Goal: Task Accomplishment & Management: Manage account settings

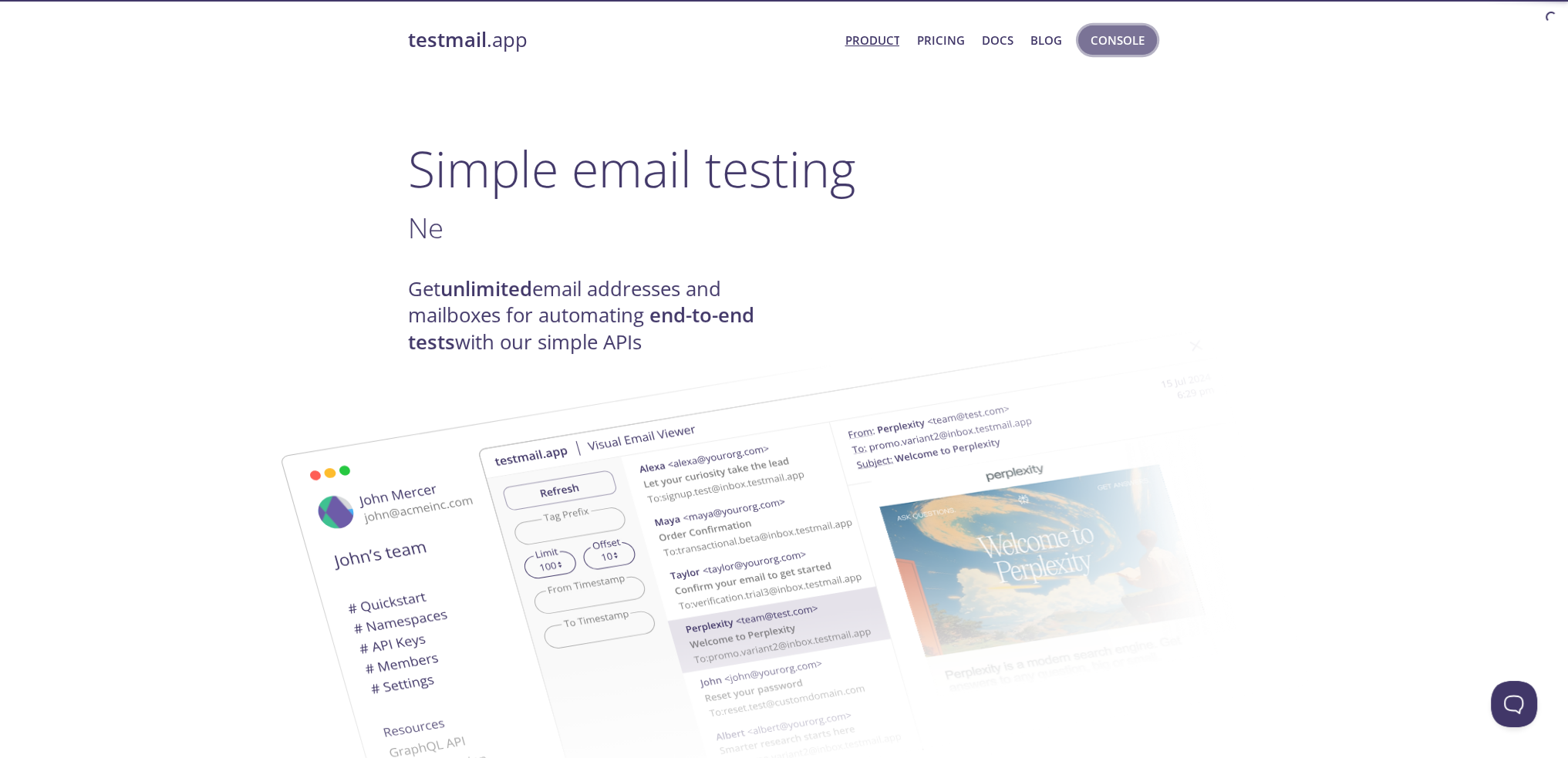
click at [1122, 43] on span "Console" at bounding box center [1117, 40] width 54 height 20
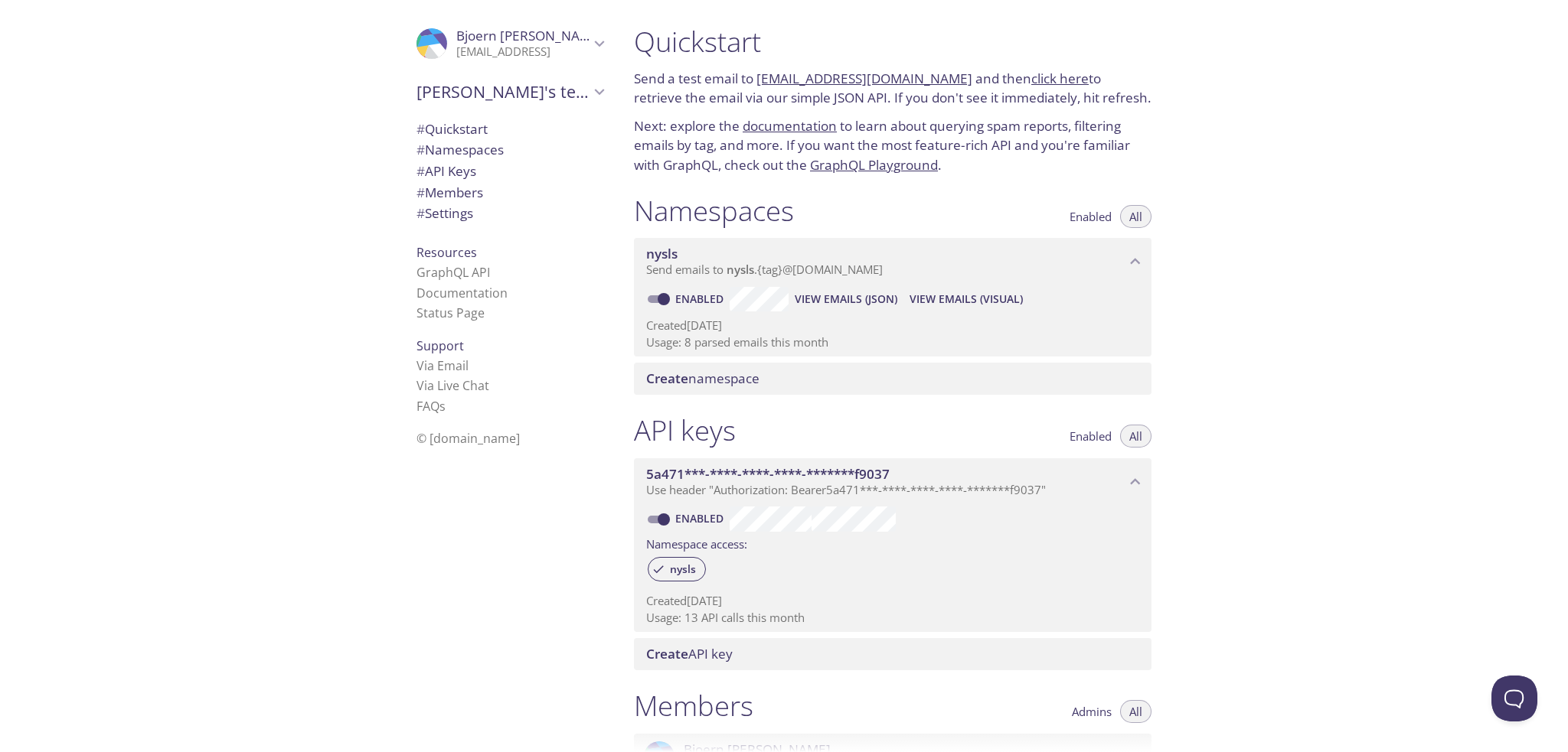
click at [512, 93] on span "[PERSON_NAME]'s team" at bounding box center [502, 92] width 173 height 22
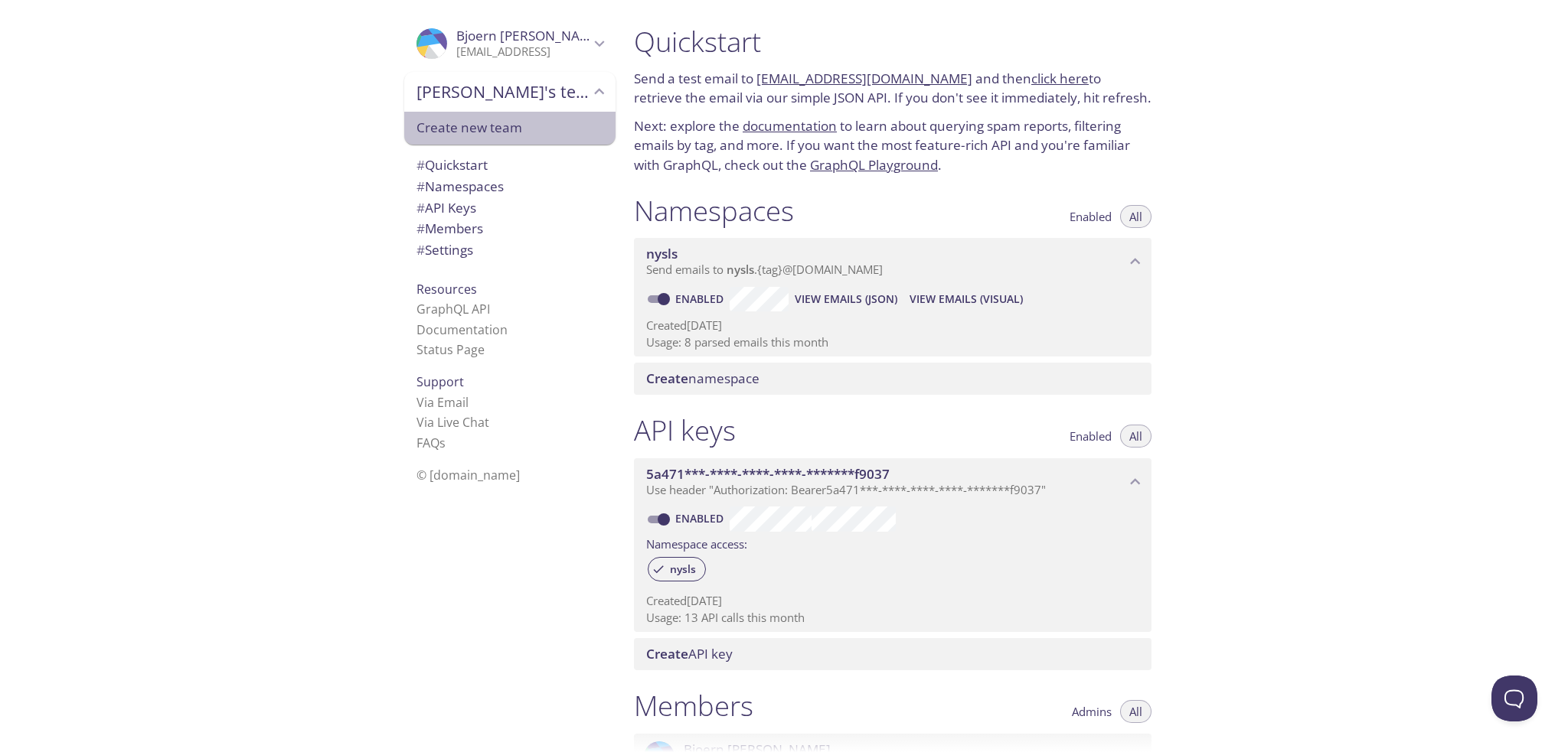
click at [478, 120] on span "Create new team" at bounding box center [510, 128] width 186 height 20
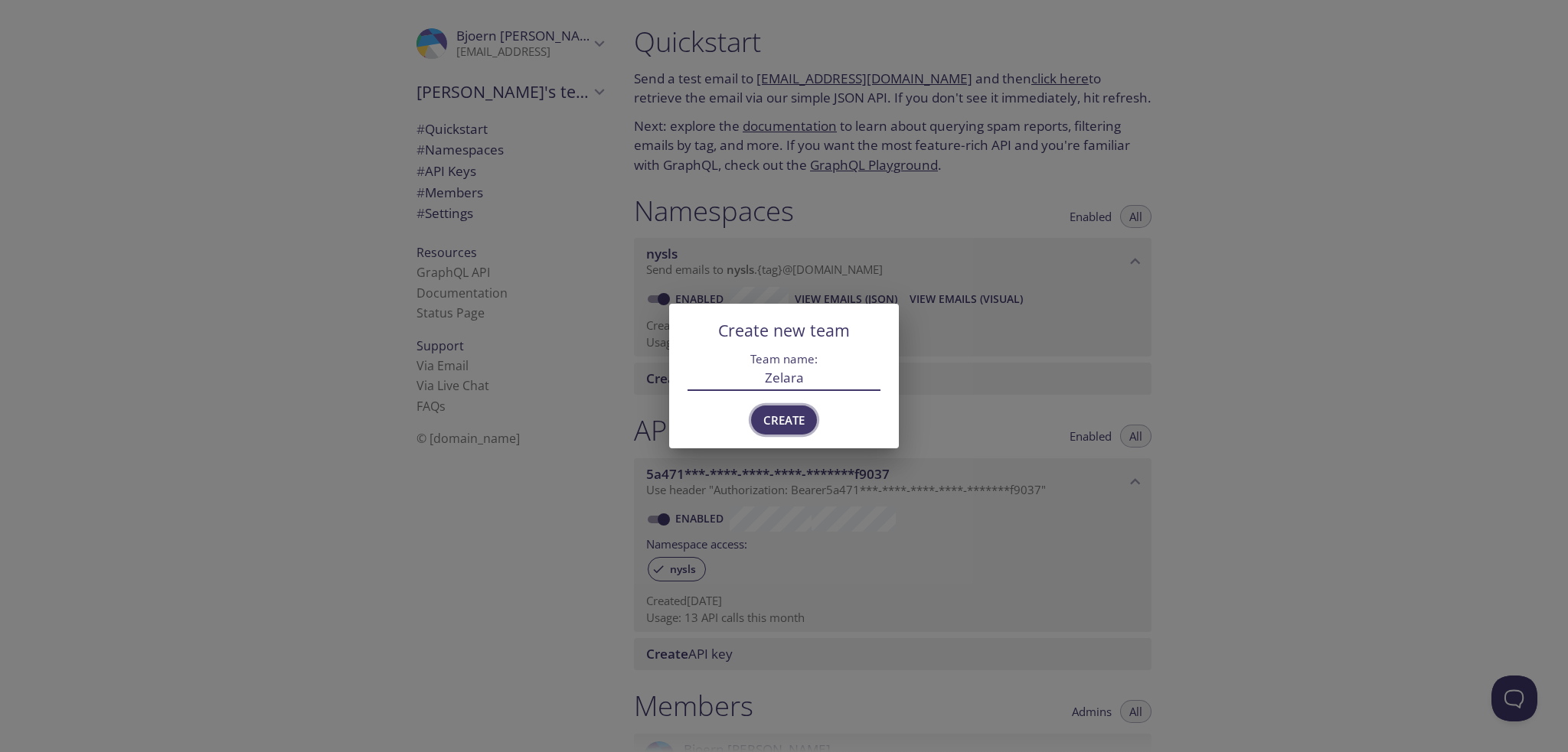
type input "Zelara"
click at [781, 416] on span "Create" at bounding box center [784, 420] width 42 height 20
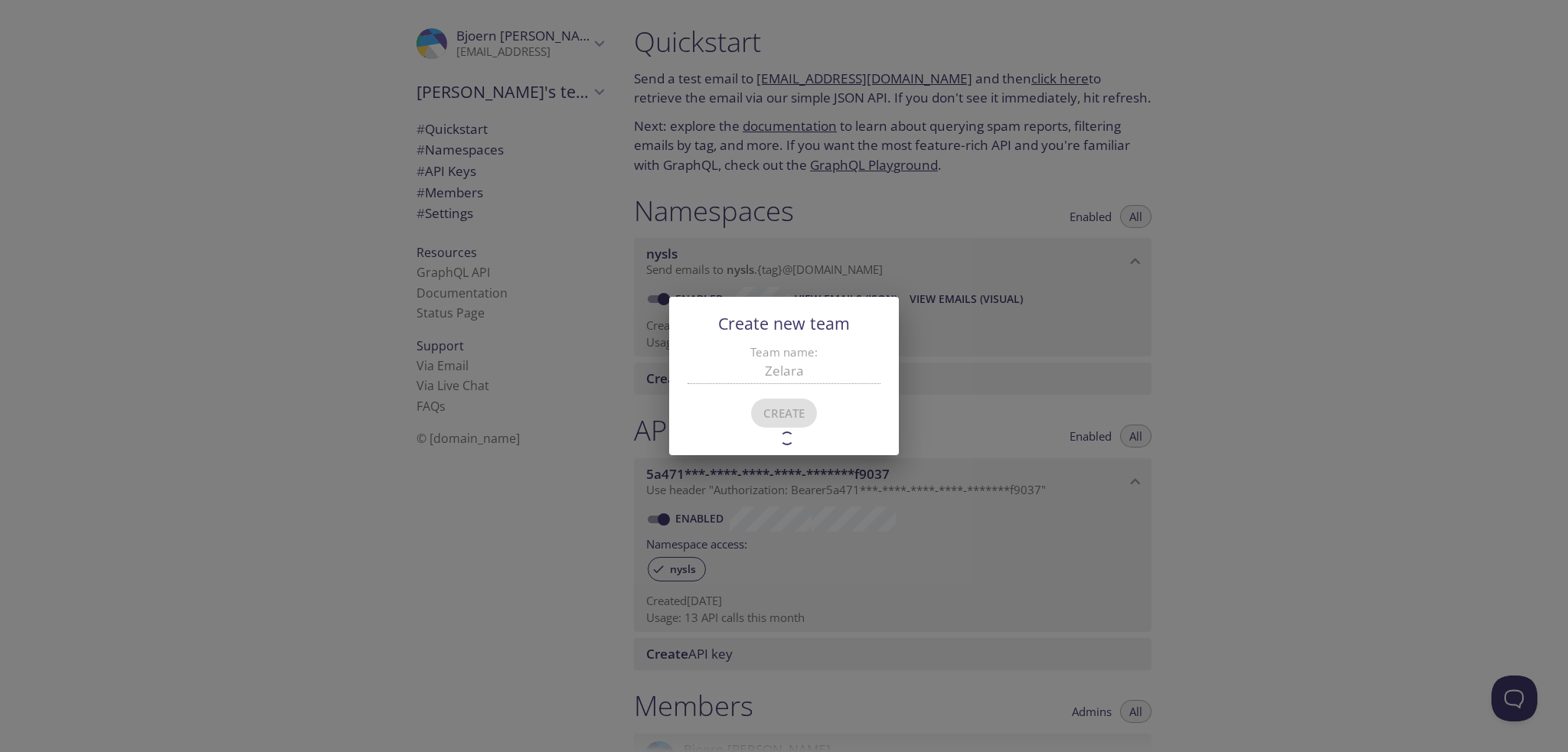
type input "Zelara"
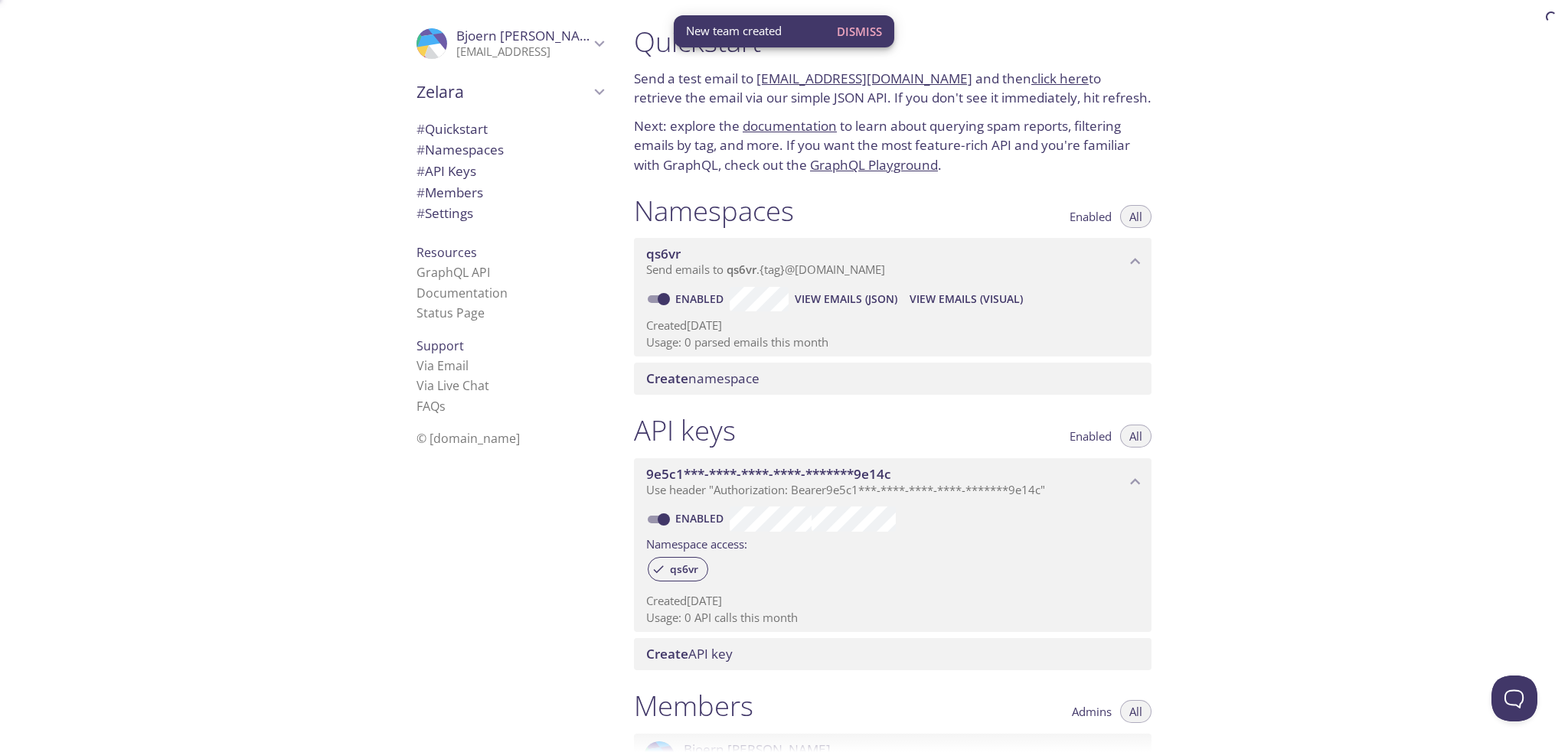
scroll to position [24, 0]
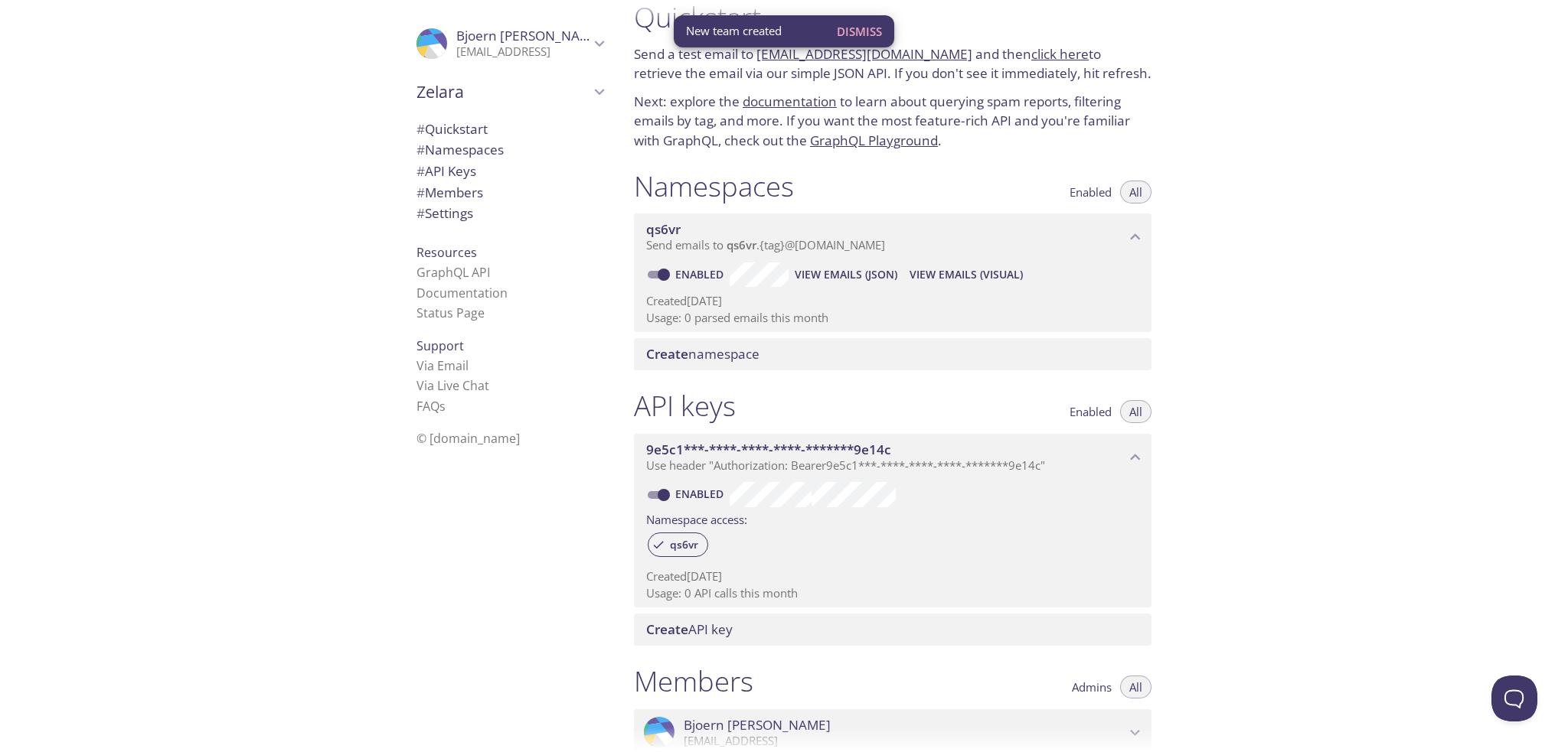
click at [555, 97] on span "Zelara" at bounding box center [502, 92] width 173 height 22
click at [471, 131] on span "[PERSON_NAME]'s team" at bounding box center [510, 128] width 186 height 20
type input "[PERSON_NAME]'s team"
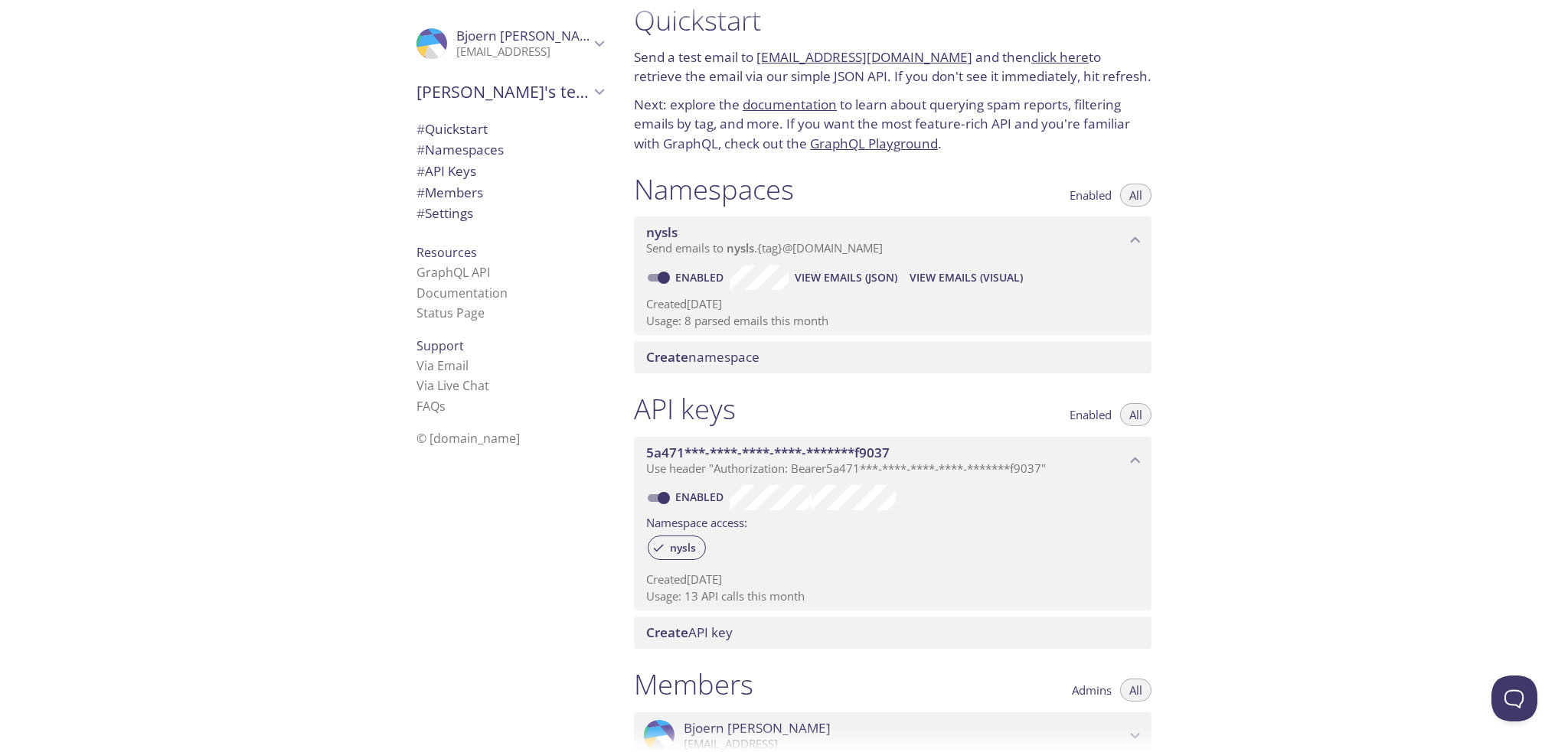
click at [460, 192] on span "# Members" at bounding box center [450, 192] width 67 height 17
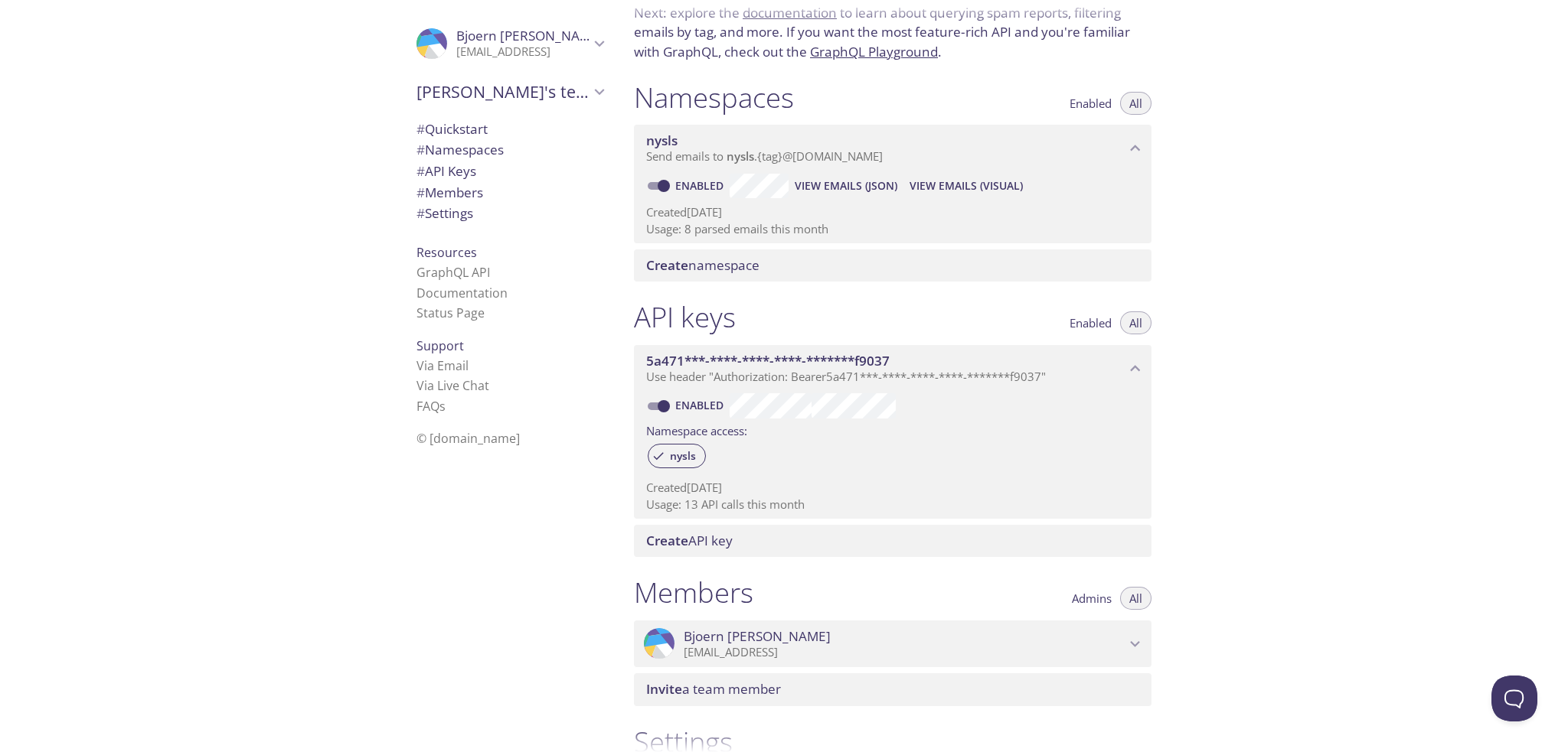
scroll to position [336, 0]
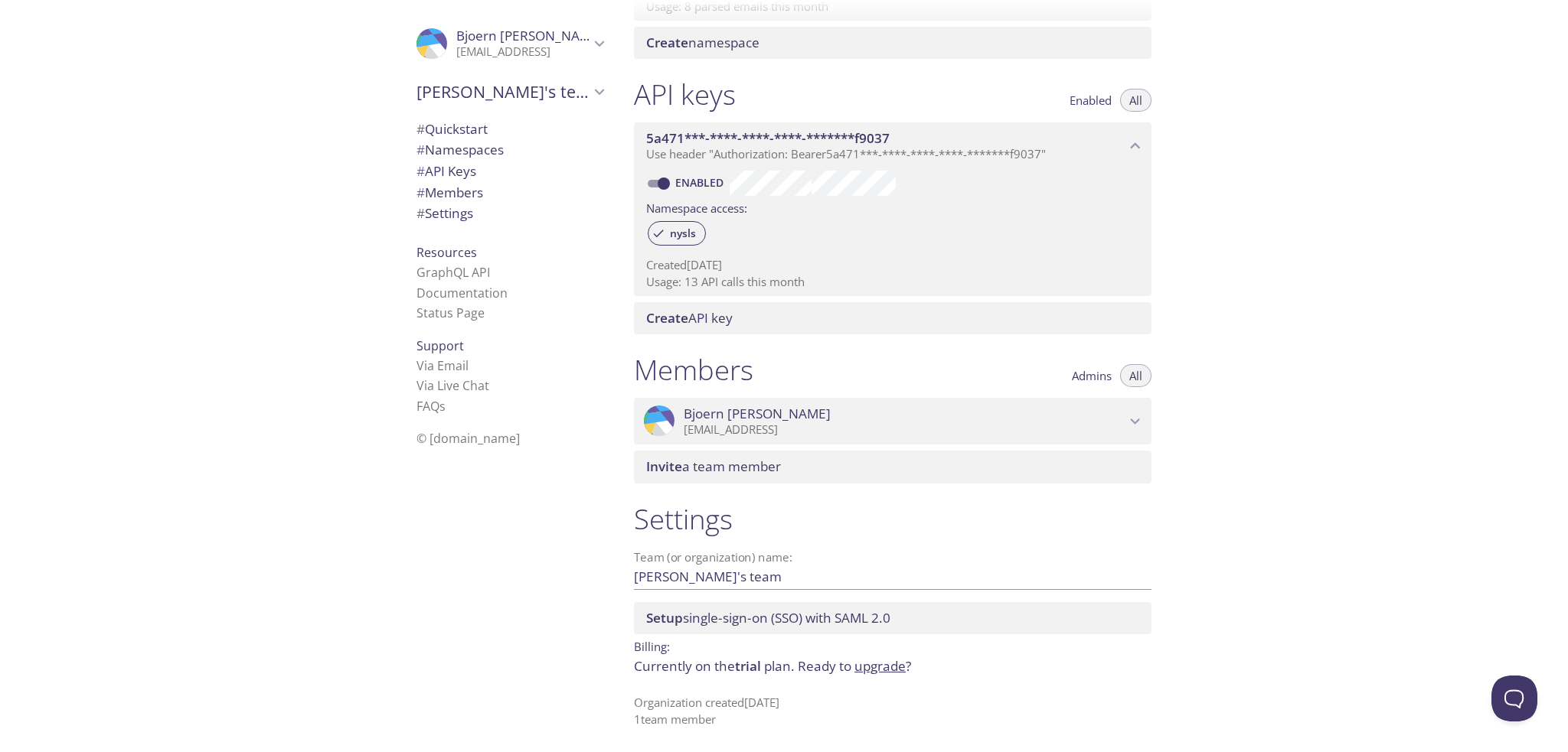
click at [726, 464] on span "Invite a team member" at bounding box center [713, 466] width 135 height 17
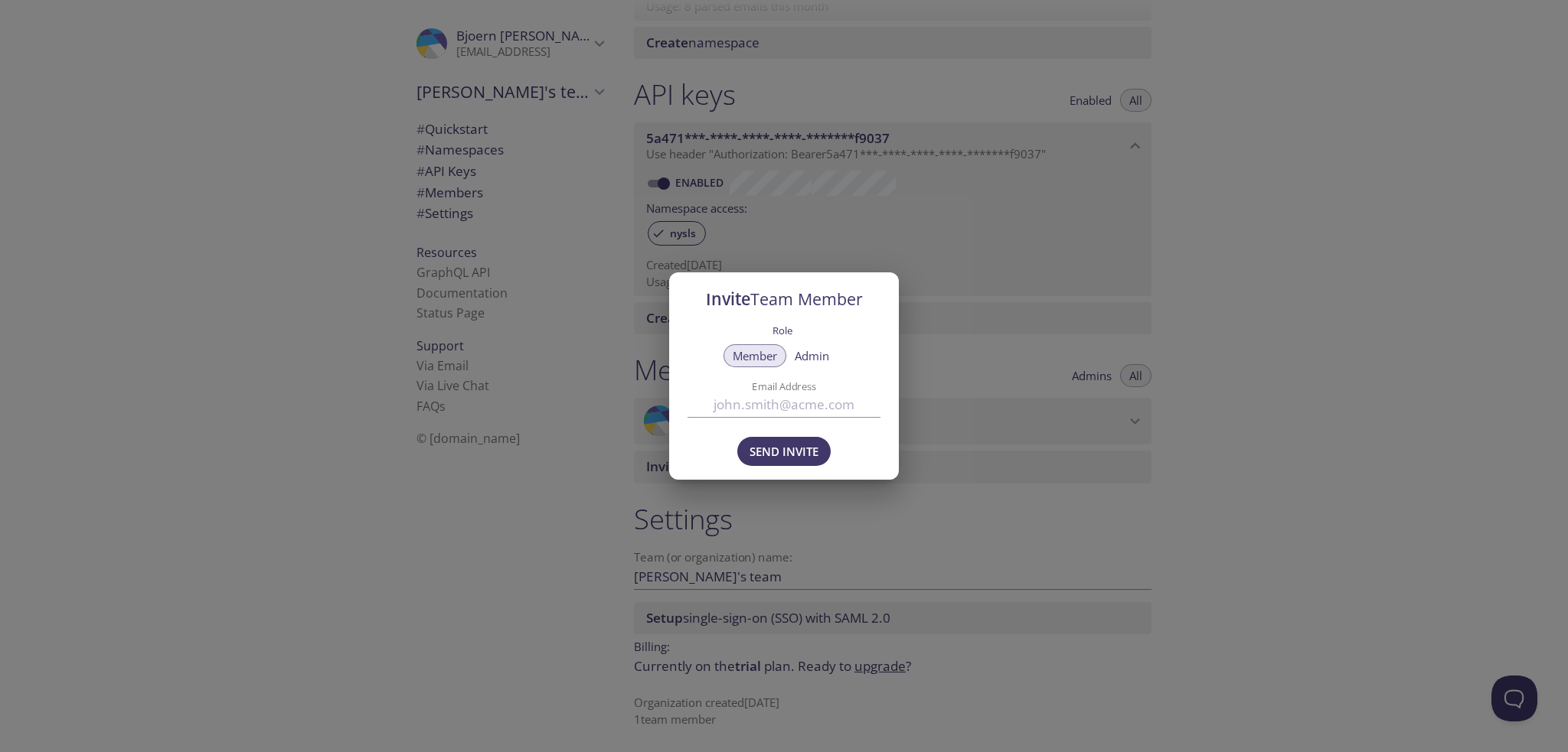
click at [760, 409] on input "Email Address" at bounding box center [783, 405] width 193 height 25
paste input "[EMAIL_ADDRESS]"
type input "[EMAIL_ADDRESS]"
click at [821, 356] on span "Admin" at bounding box center [812, 356] width 34 height 0
click at [852, 404] on input "[EMAIL_ADDRESS]" at bounding box center [783, 405] width 193 height 25
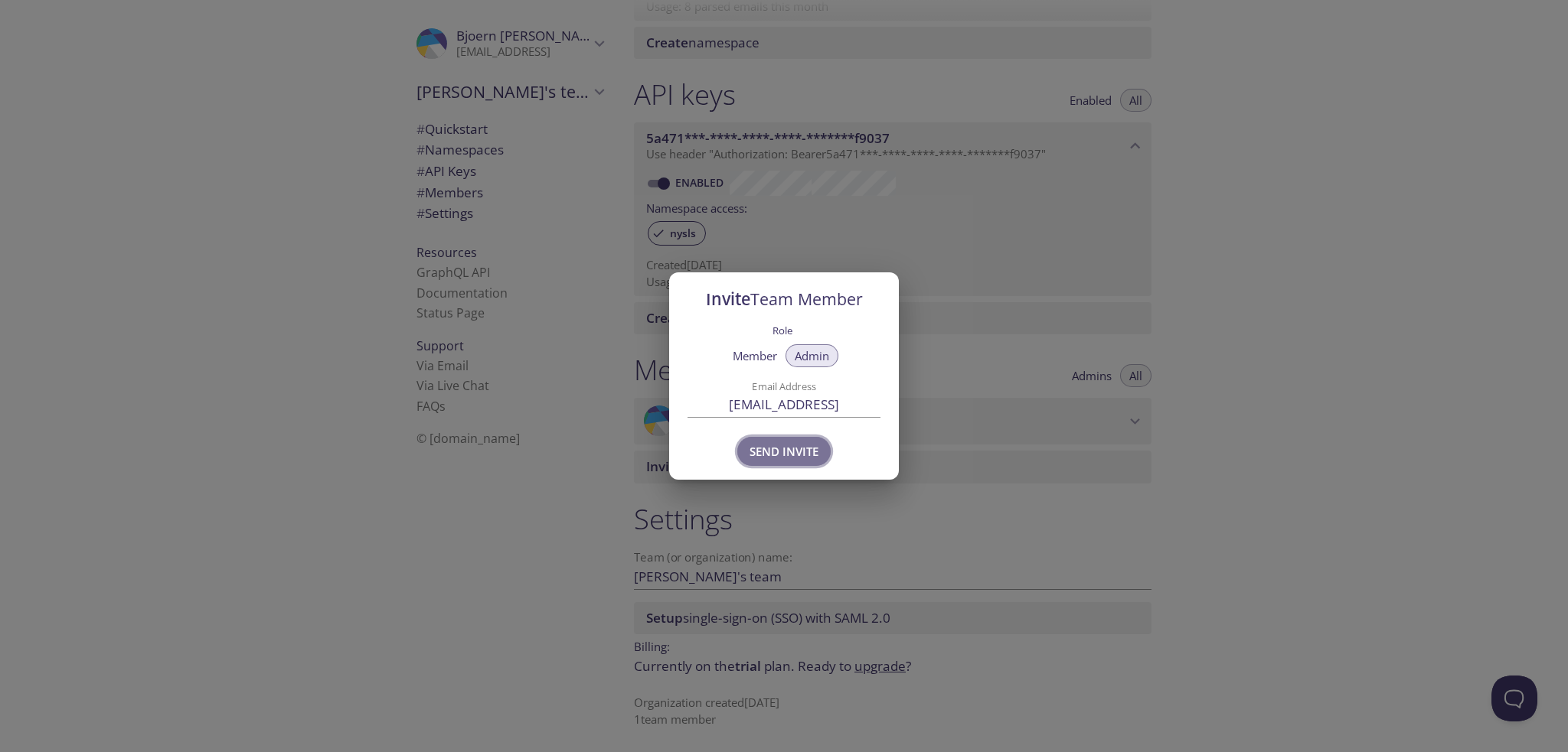
click at [807, 447] on span "Send Invite" at bounding box center [784, 452] width 69 height 20
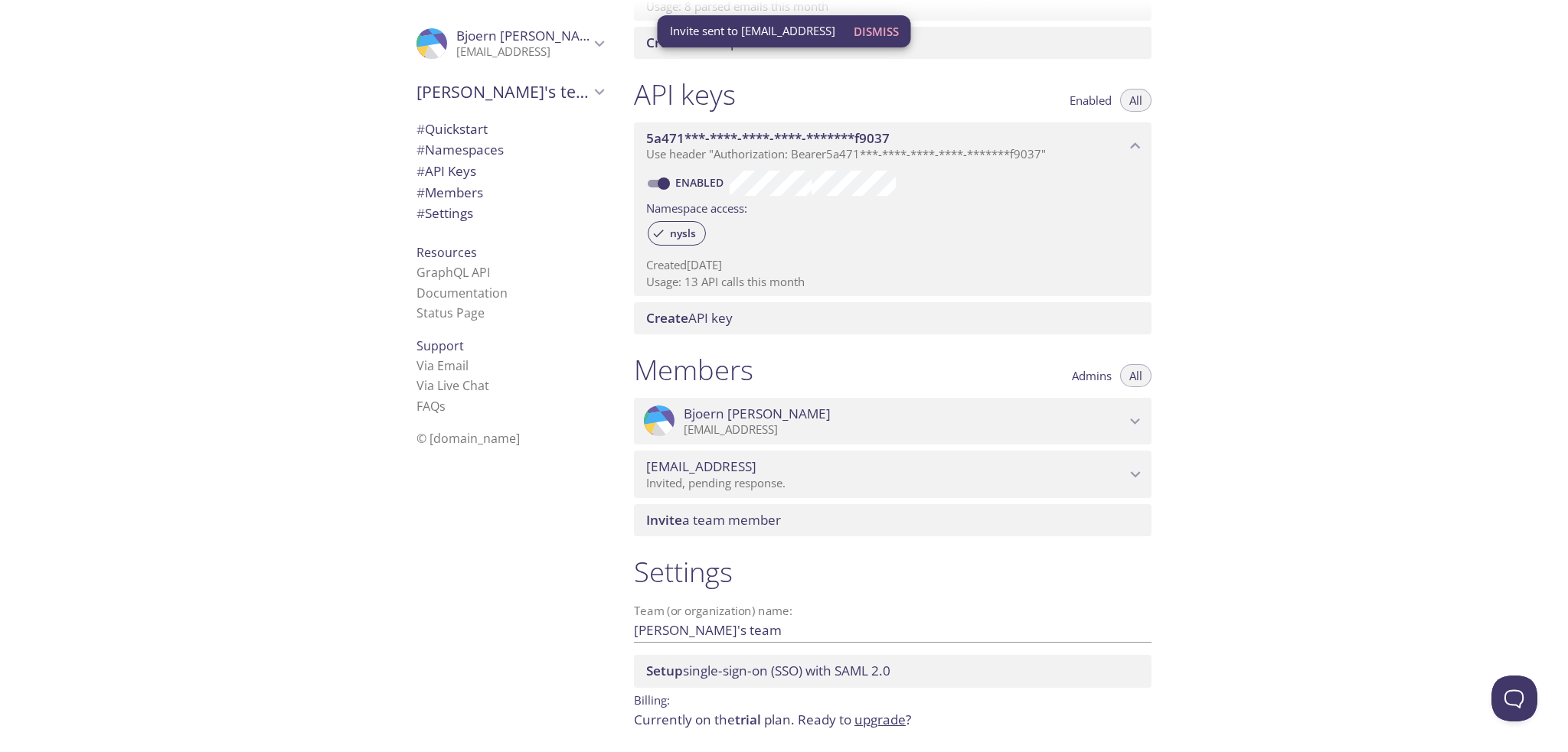
click at [439, 129] on span "# Quickstart" at bounding box center [452, 129] width 72 height 17
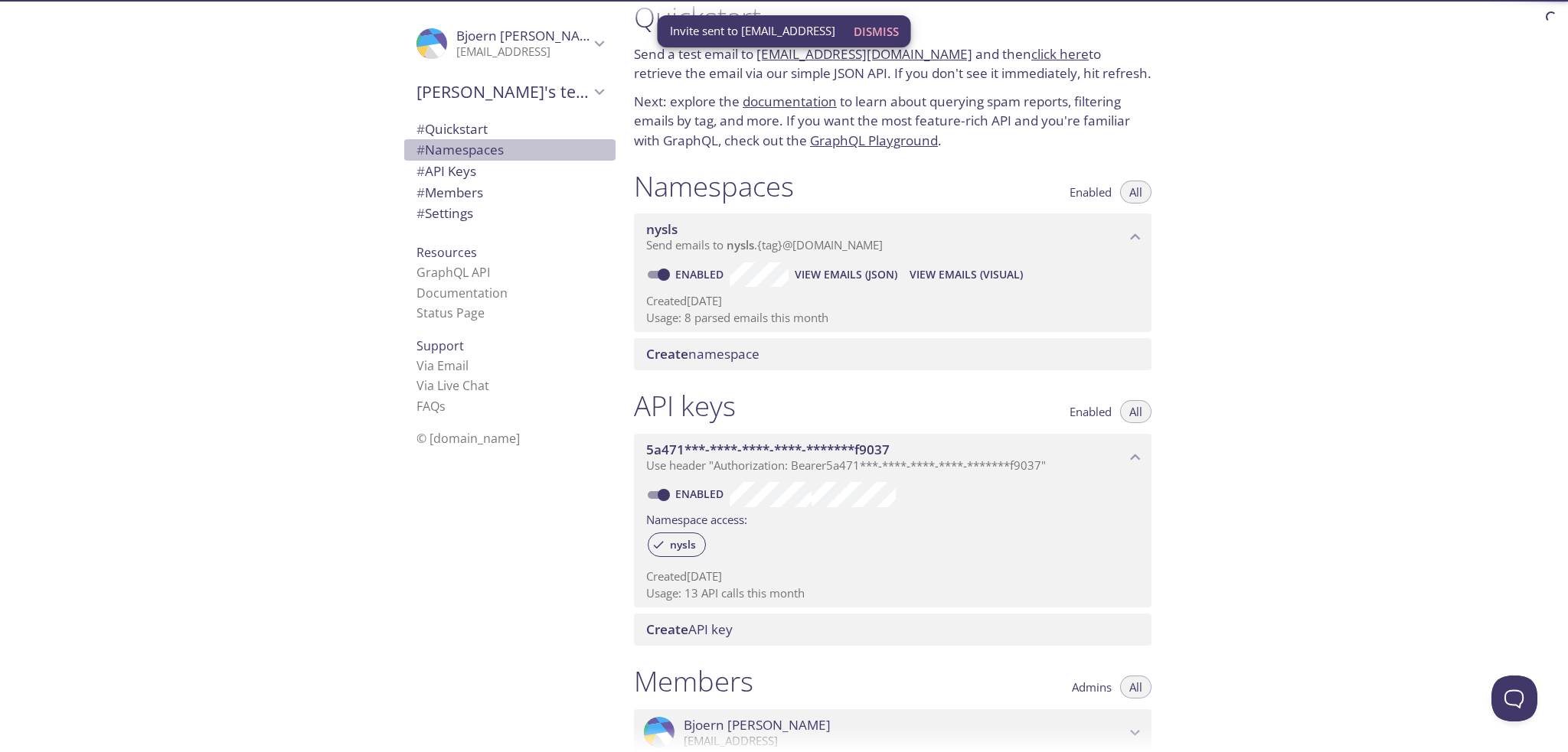
click at [441, 143] on span "# Namespaces" at bounding box center [460, 149] width 87 height 17
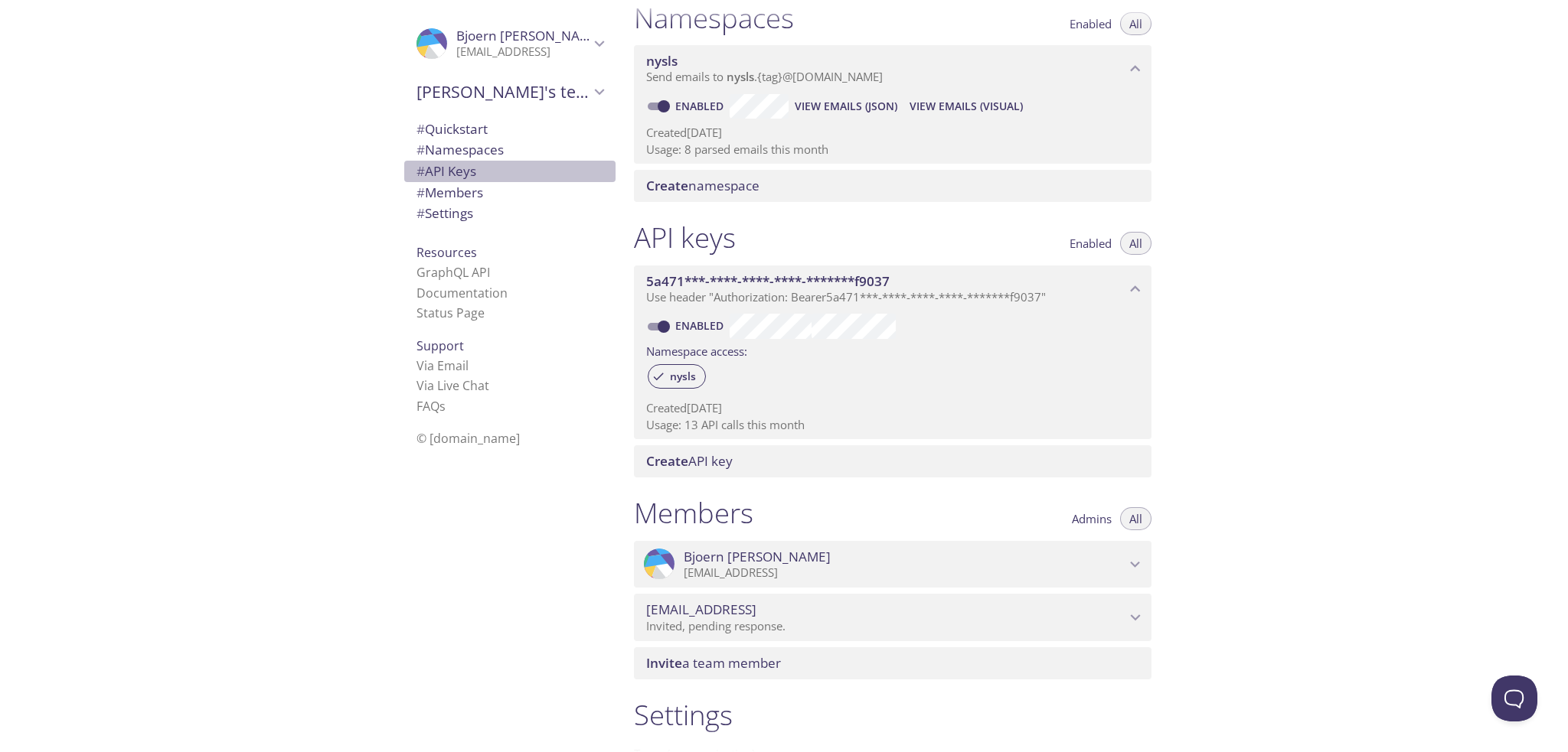
click at [447, 167] on span "# API Keys" at bounding box center [446, 170] width 60 height 17
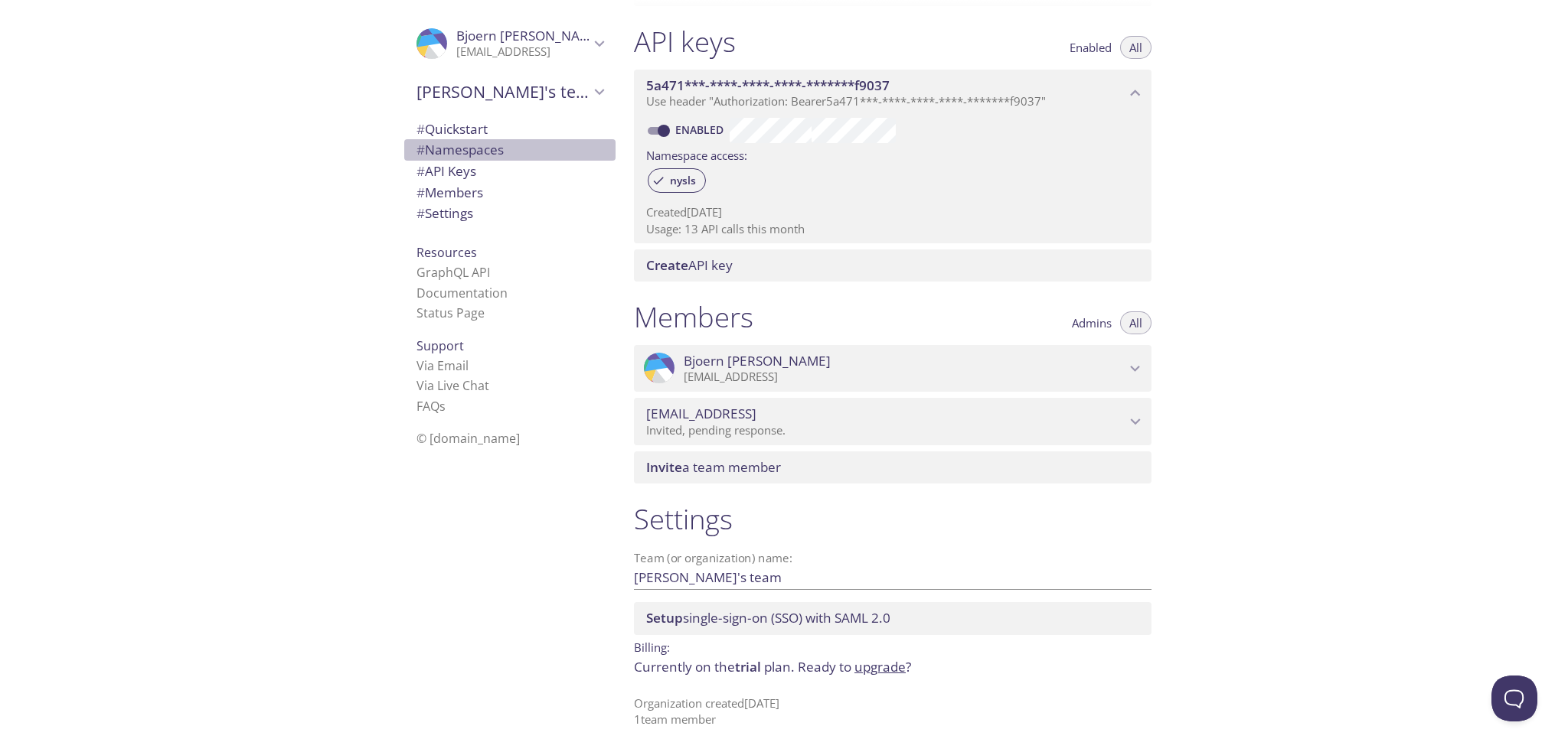
click at [449, 142] on span "# Namespaces" at bounding box center [460, 149] width 87 height 17
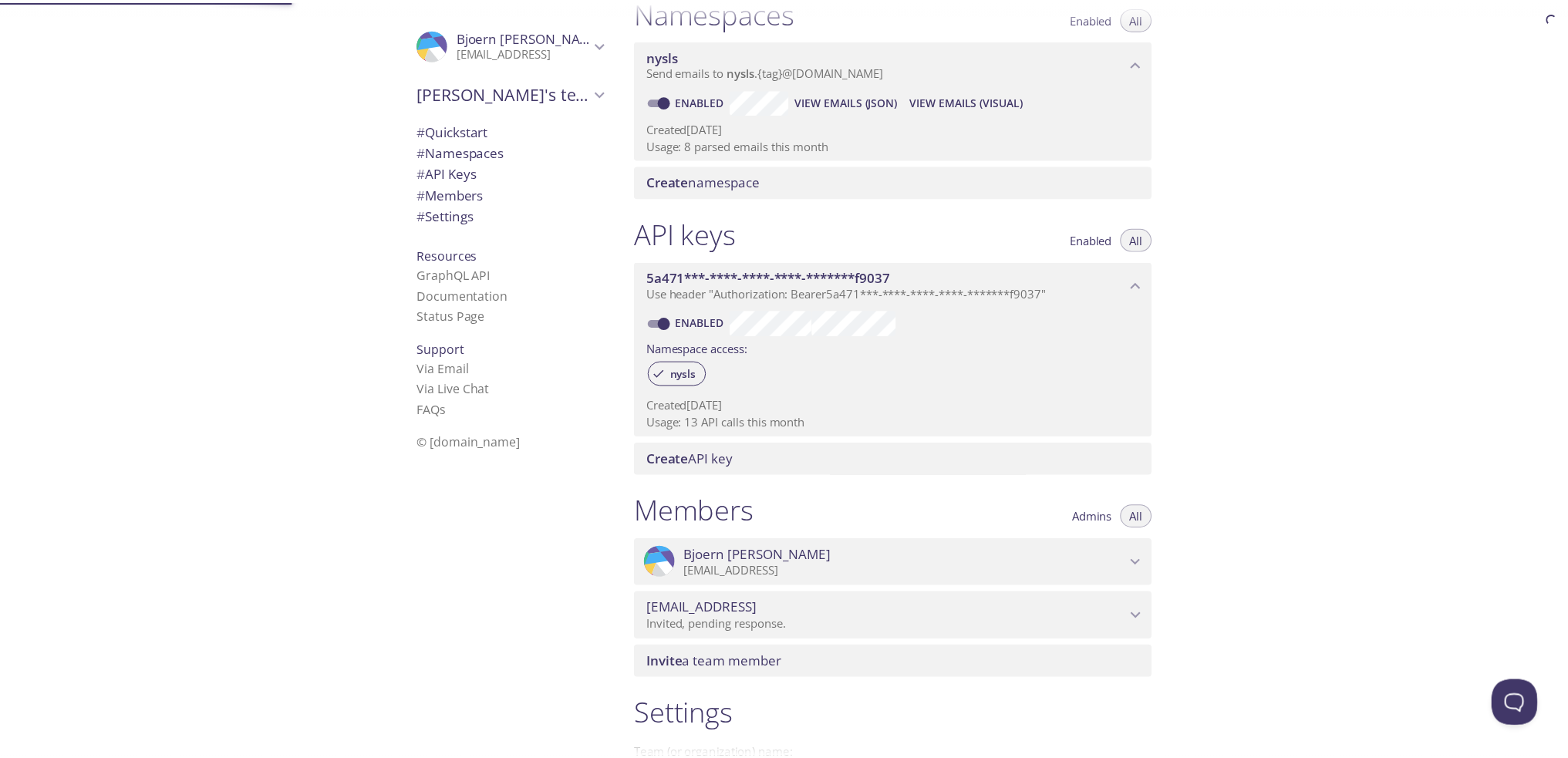
scroll to position [194, 0]
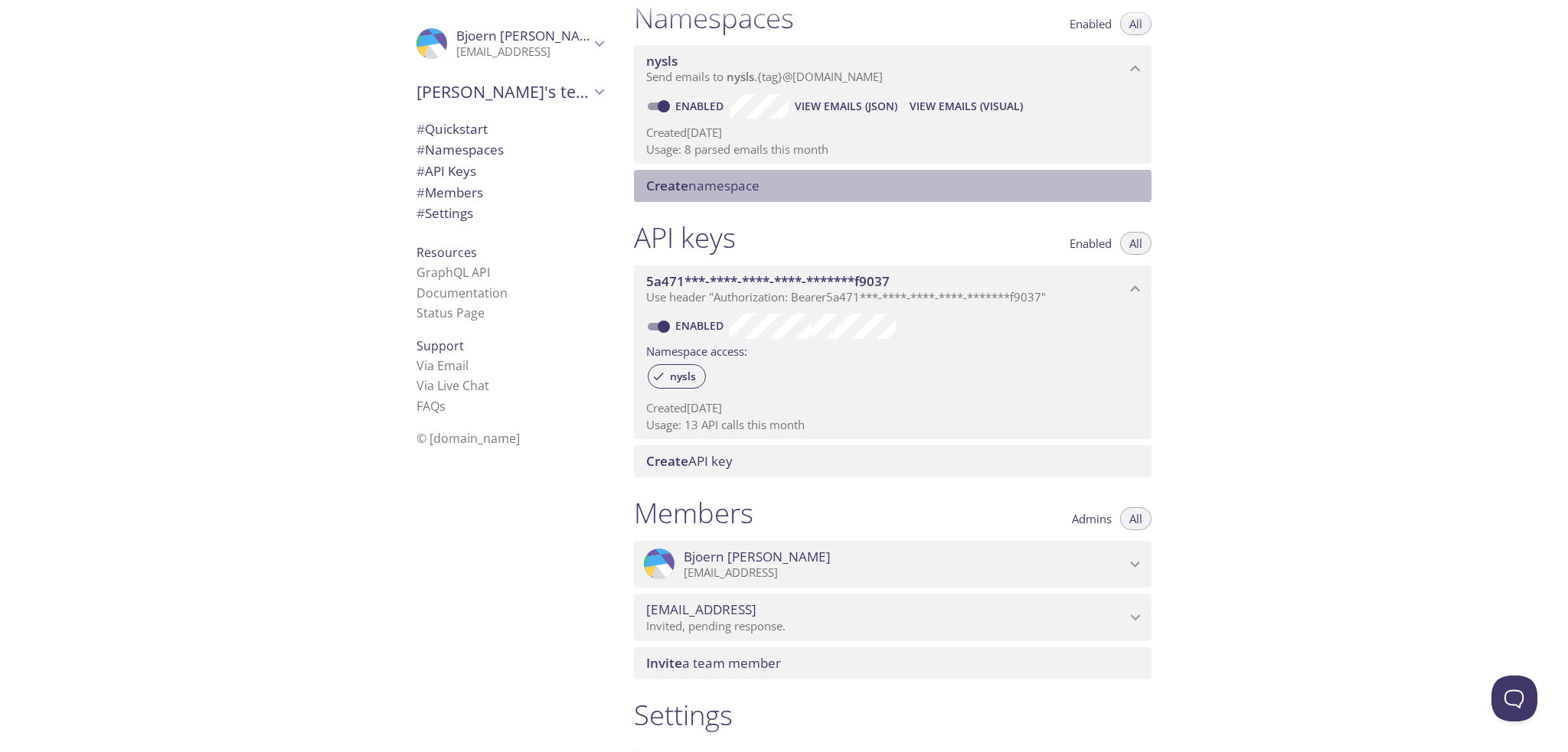
click at [684, 182] on span "Create" at bounding box center [667, 185] width 43 height 17
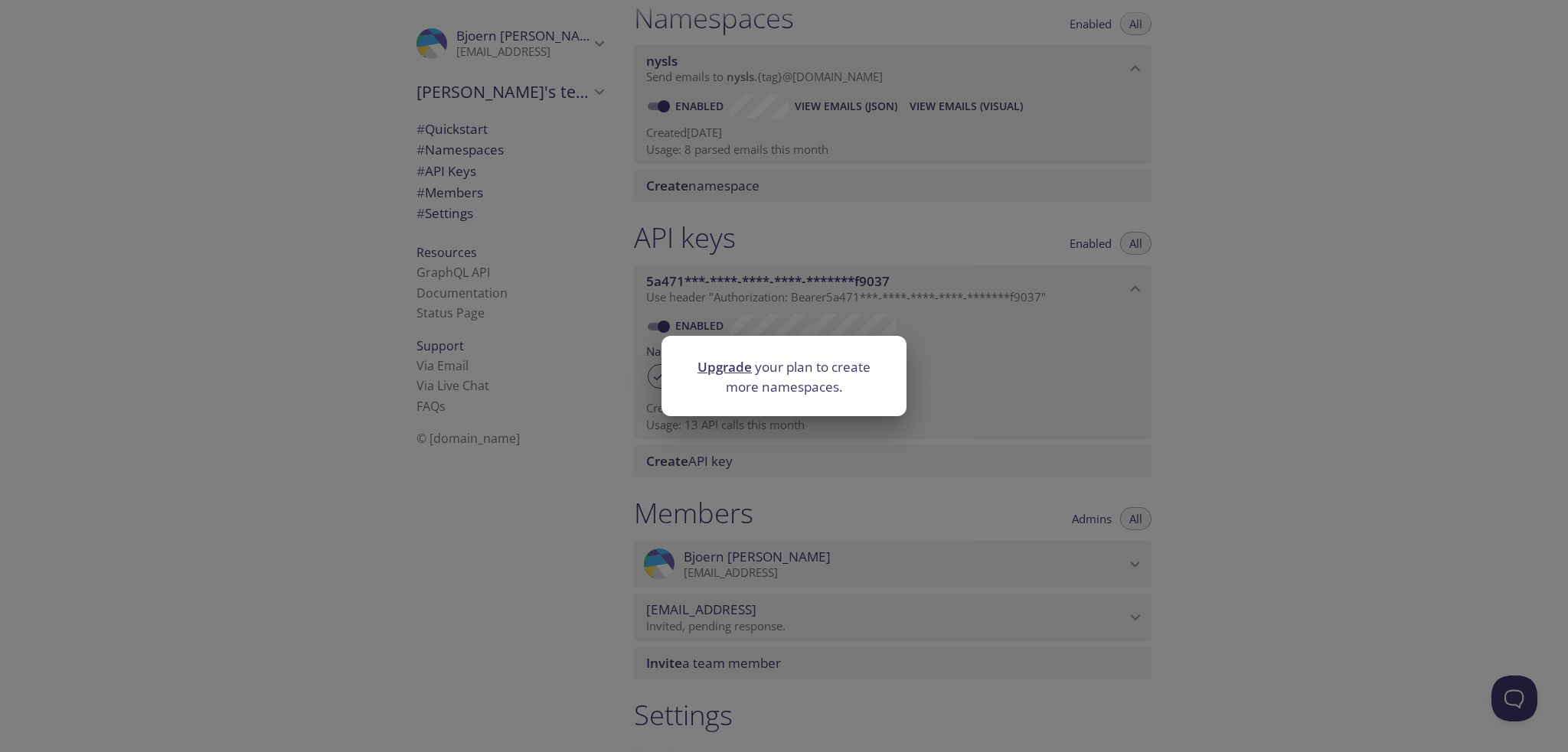
click at [731, 365] on link "Upgrade" at bounding box center [724, 366] width 54 height 17
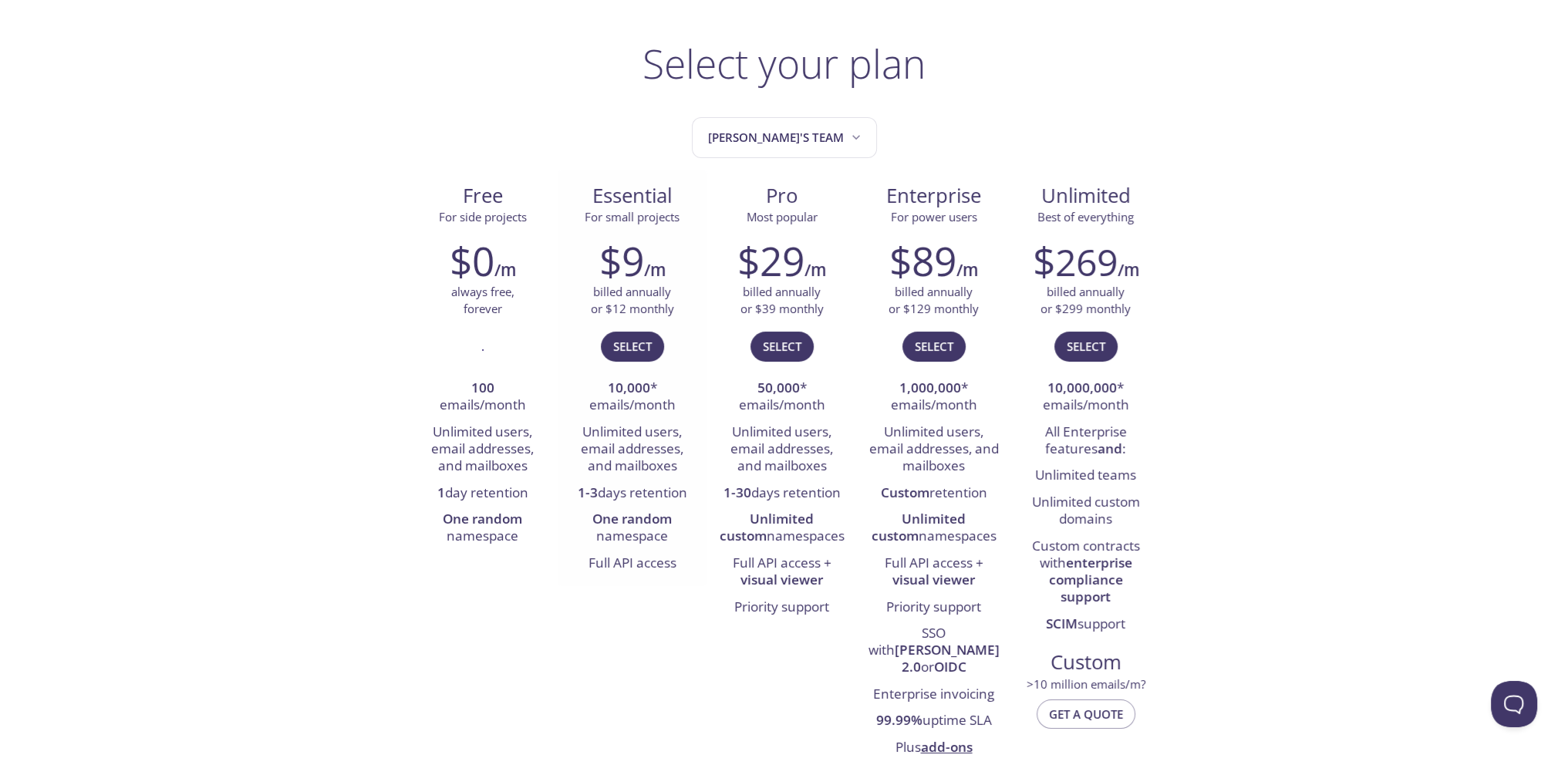
scroll to position [154, 0]
